Goal: Register for event/course

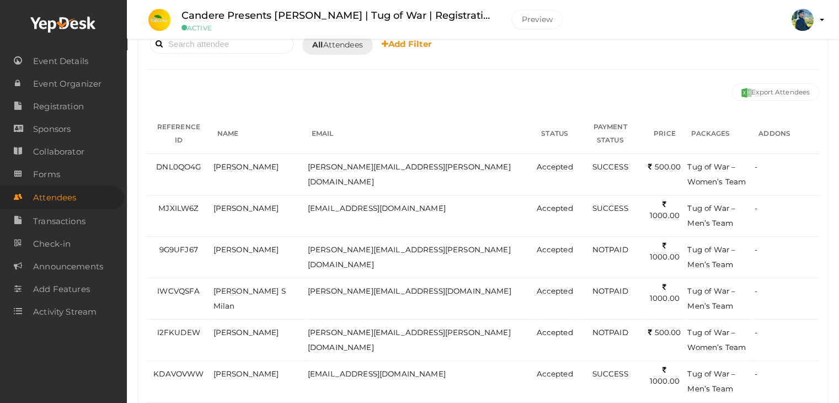
scroll to position [110, 0]
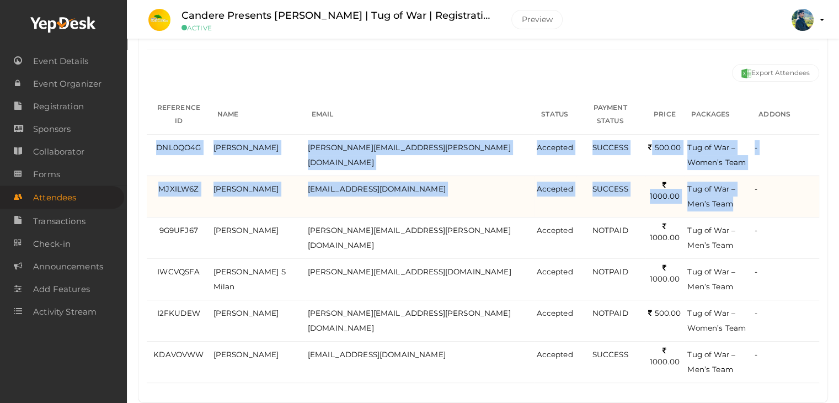
drag, startPoint x: 158, startPoint y: 132, endPoint x: 731, endPoint y: 197, distance: 577.2
click at [731, 197] on tbody "DNL0QO4G Dhanesh Balan dhanesh.balan@icloud.com Accepted SUCCESS 500.00 NA Tug …" at bounding box center [483, 258] width 672 height 248
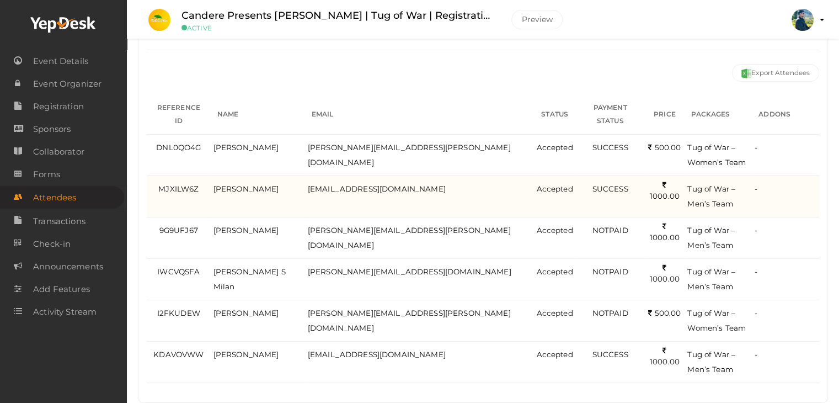
click at [775, 196] on td "-" at bounding box center [785, 195] width 67 height 41
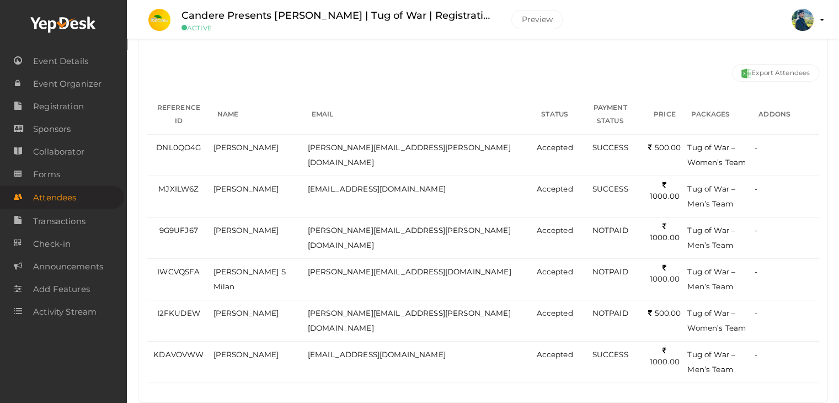
scroll to position [0, 0]
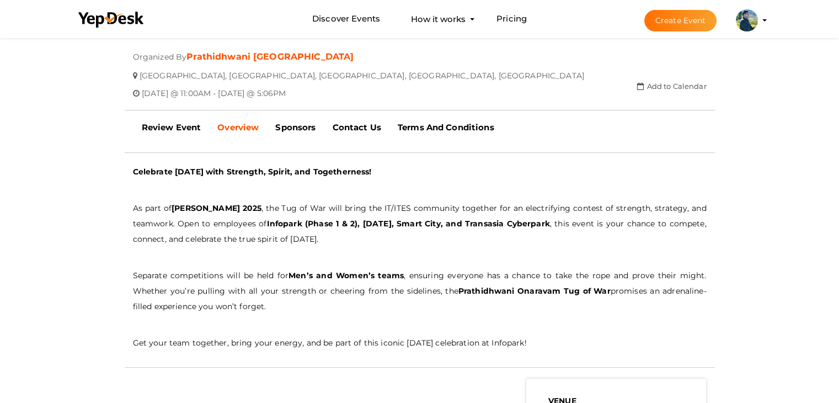
scroll to position [221, 0]
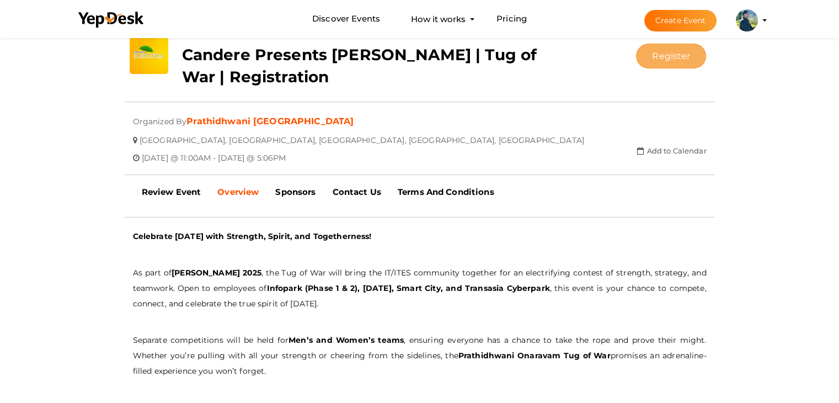
click at [675, 60] on button "Register" at bounding box center [671, 56] width 70 height 25
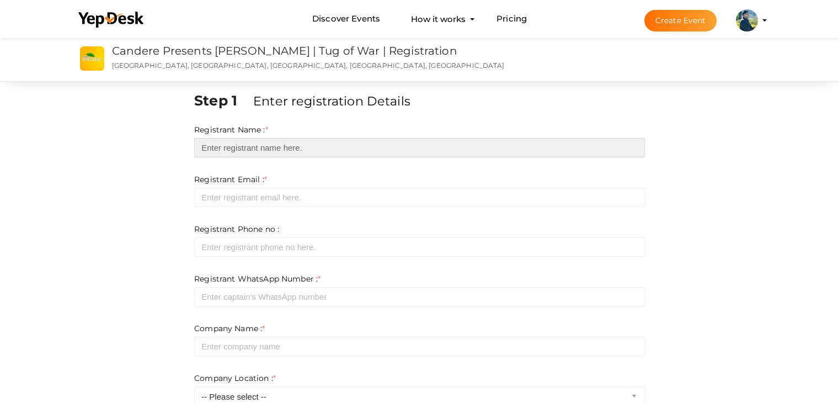
click at [340, 148] on input "text" at bounding box center [419, 147] width 451 height 19
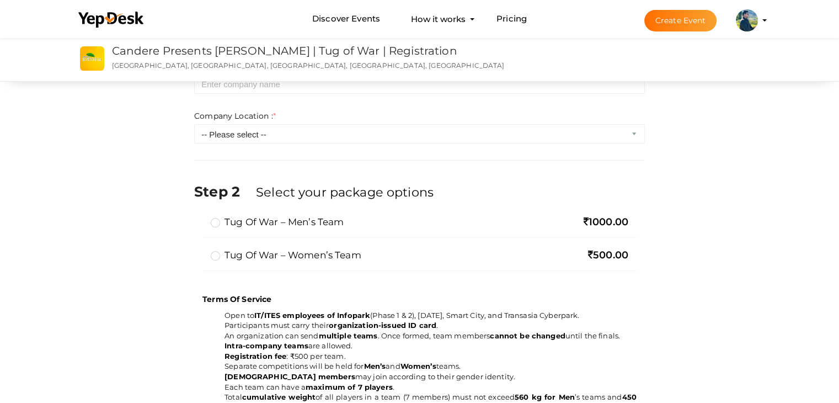
scroll to position [276, 0]
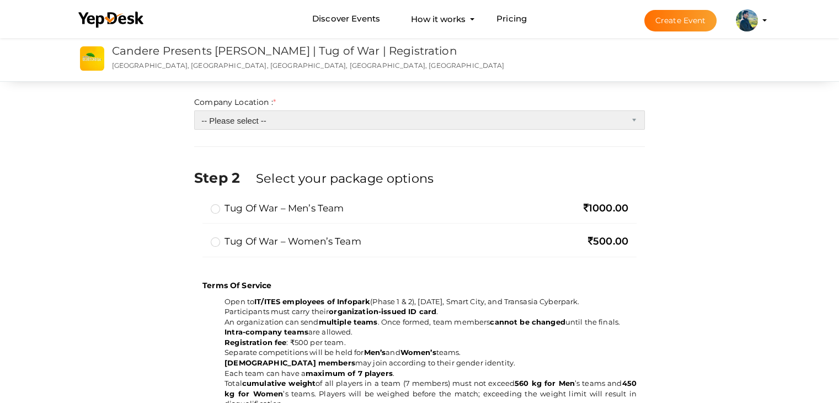
click at [468, 124] on select "-- Please select -- Inside Infopark Phase 1 Inside Infopark Phase 2 Carnival In…" at bounding box center [419, 119] width 451 height 19
drag, startPoint x: 468, startPoint y: 124, endPoint x: 478, endPoint y: 128, distance: 10.7
click at [468, 124] on select "-- Please select -- Inside Infopark Phase 1 Inside Infopark Phase 2 Carnival In…" at bounding box center [419, 119] width 451 height 19
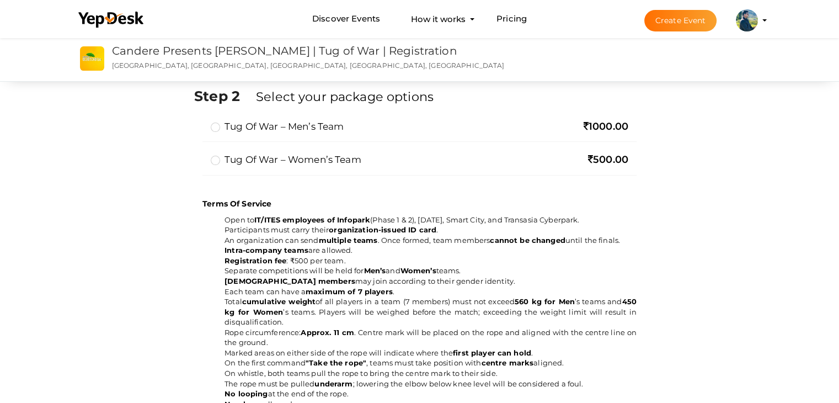
scroll to position [386, 0]
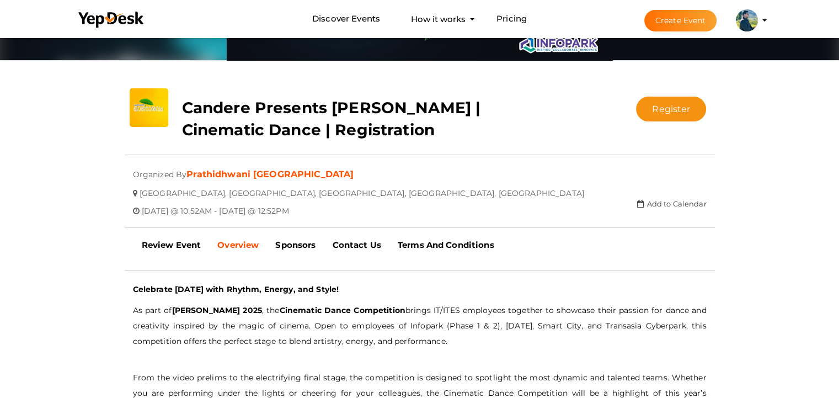
scroll to position [56, 0]
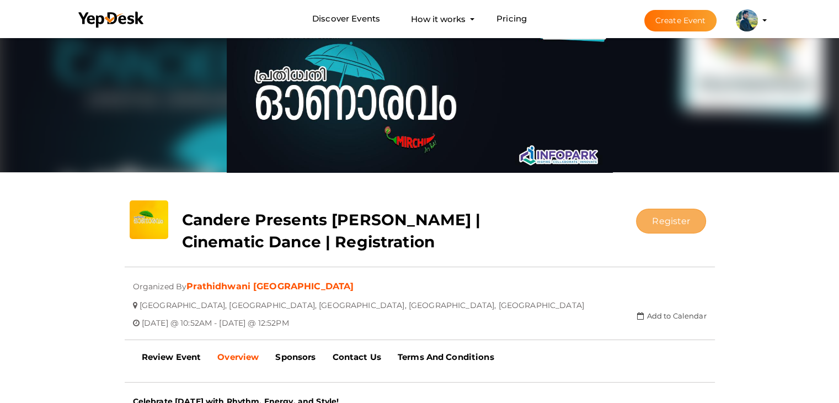
click at [671, 218] on button "Register" at bounding box center [671, 220] width 70 height 25
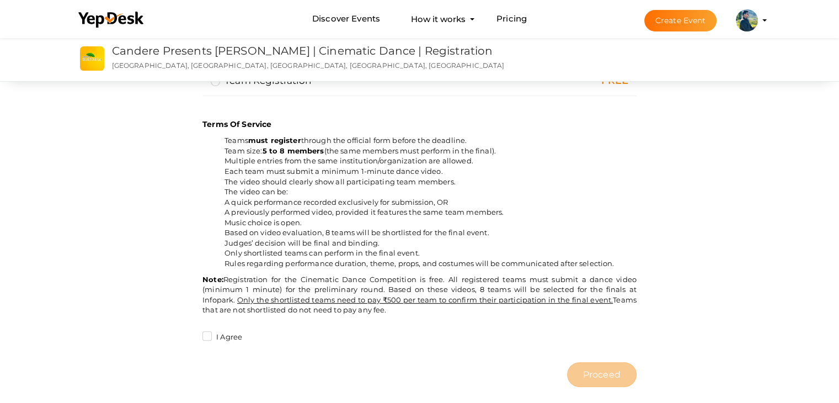
scroll to position [276, 0]
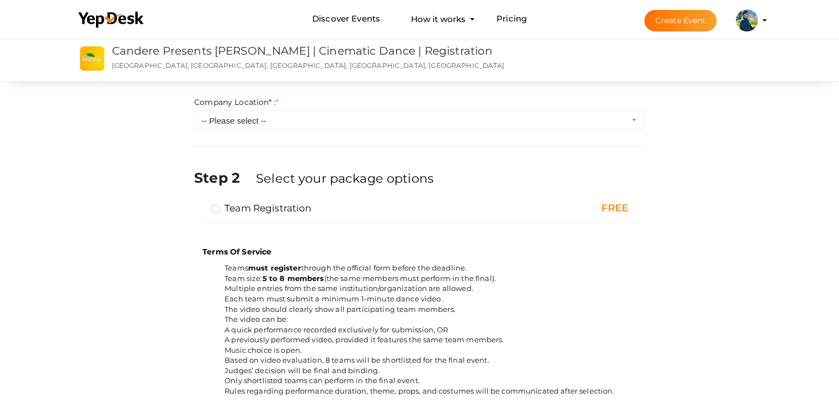
click at [618, 207] on div "FREE" at bounding box center [565, 208] width 125 height 14
click at [619, 207] on div "FREE" at bounding box center [565, 208] width 125 height 14
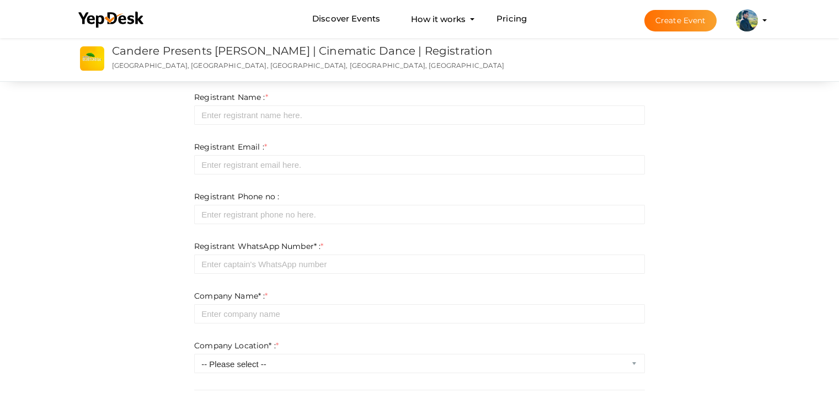
scroll to position [0, 0]
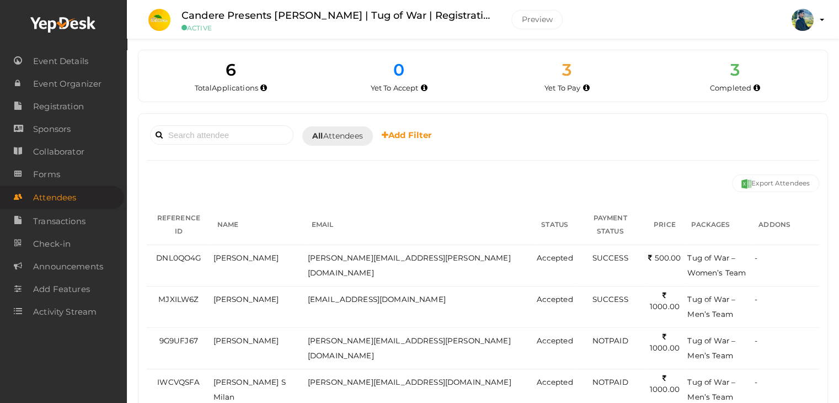
scroll to position [55, 0]
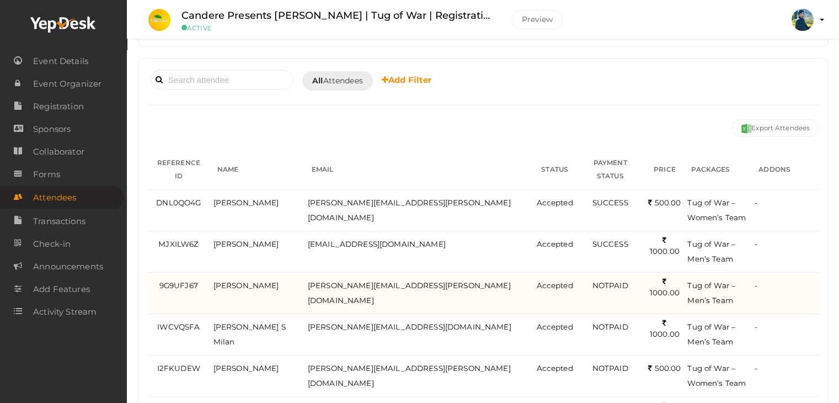
drag, startPoint x: 164, startPoint y: 272, endPoint x: 799, endPoint y: 287, distance: 635.0
click at [799, 287] on tr "9G9UFJ67 Dhanesh Balan dhanesh.balan@conduent.com Accepted NOTPAID 1000.00 NA T…" at bounding box center [483, 292] width 672 height 41
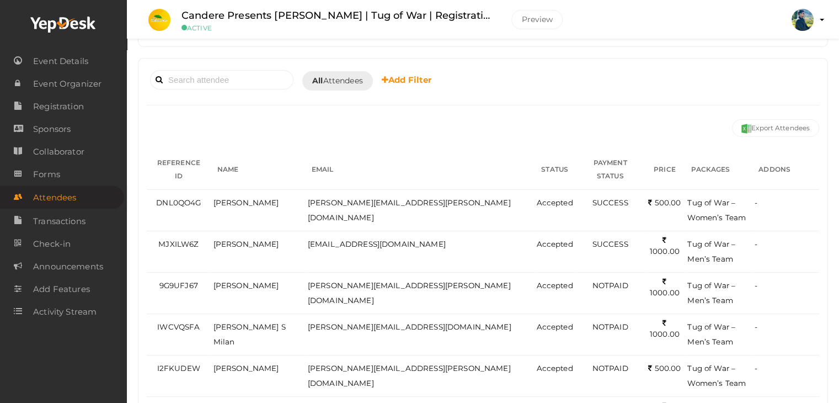
scroll to position [0, 0]
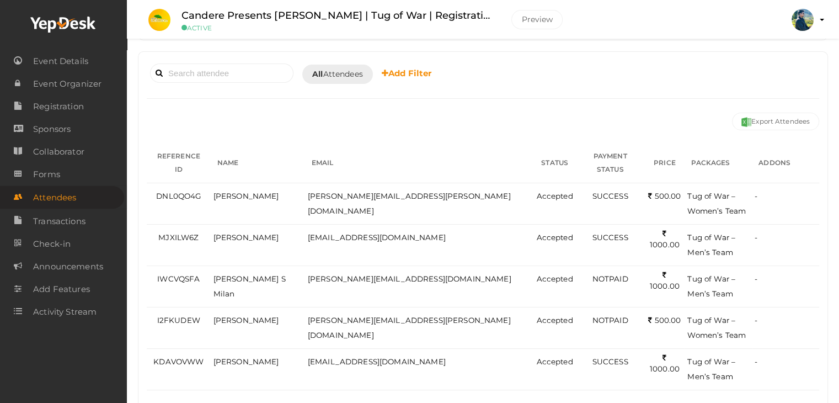
scroll to position [75, 0]
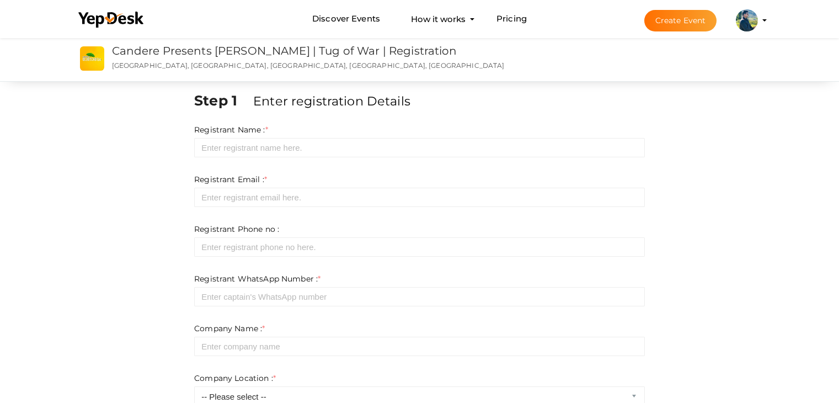
scroll to position [386, 0]
